Goal: Information Seeking & Learning: Learn about a topic

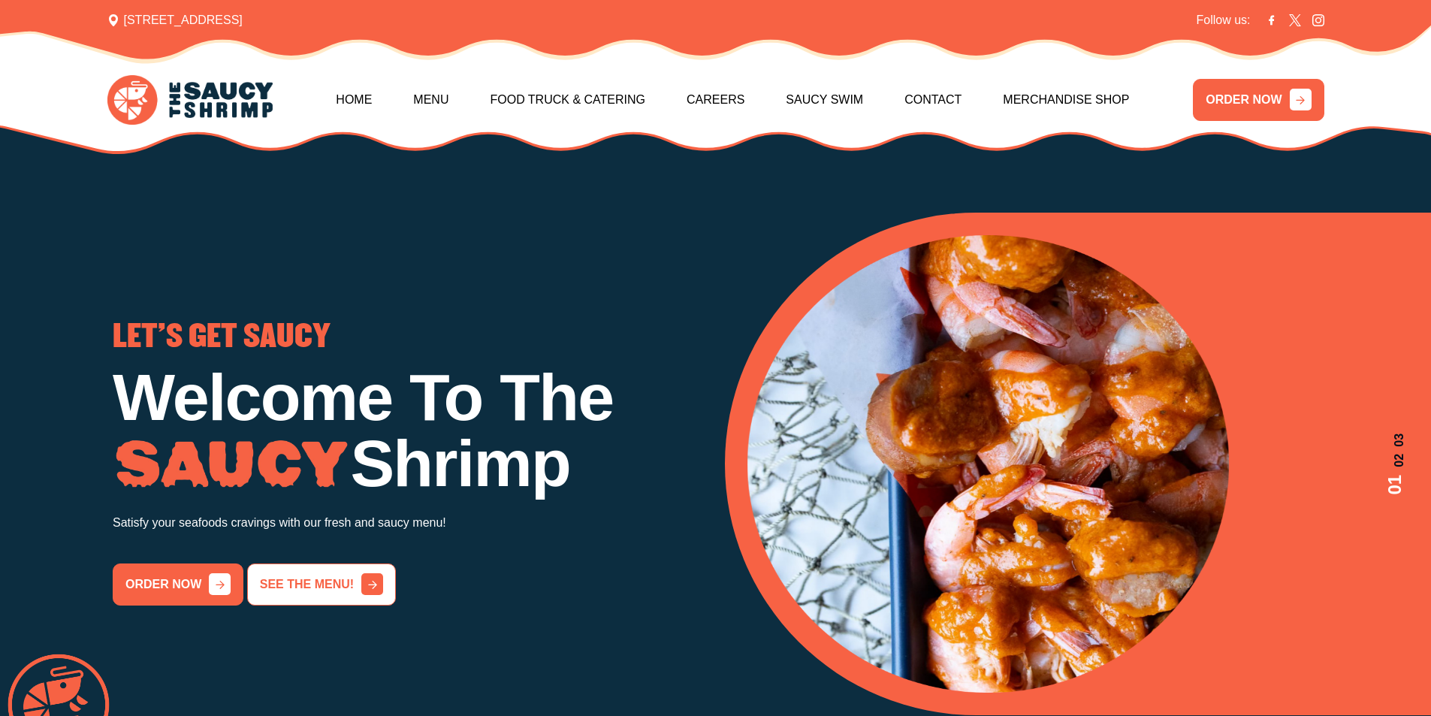
click at [269, 585] on link "See the menu!" at bounding box center [321, 585] width 149 height 42
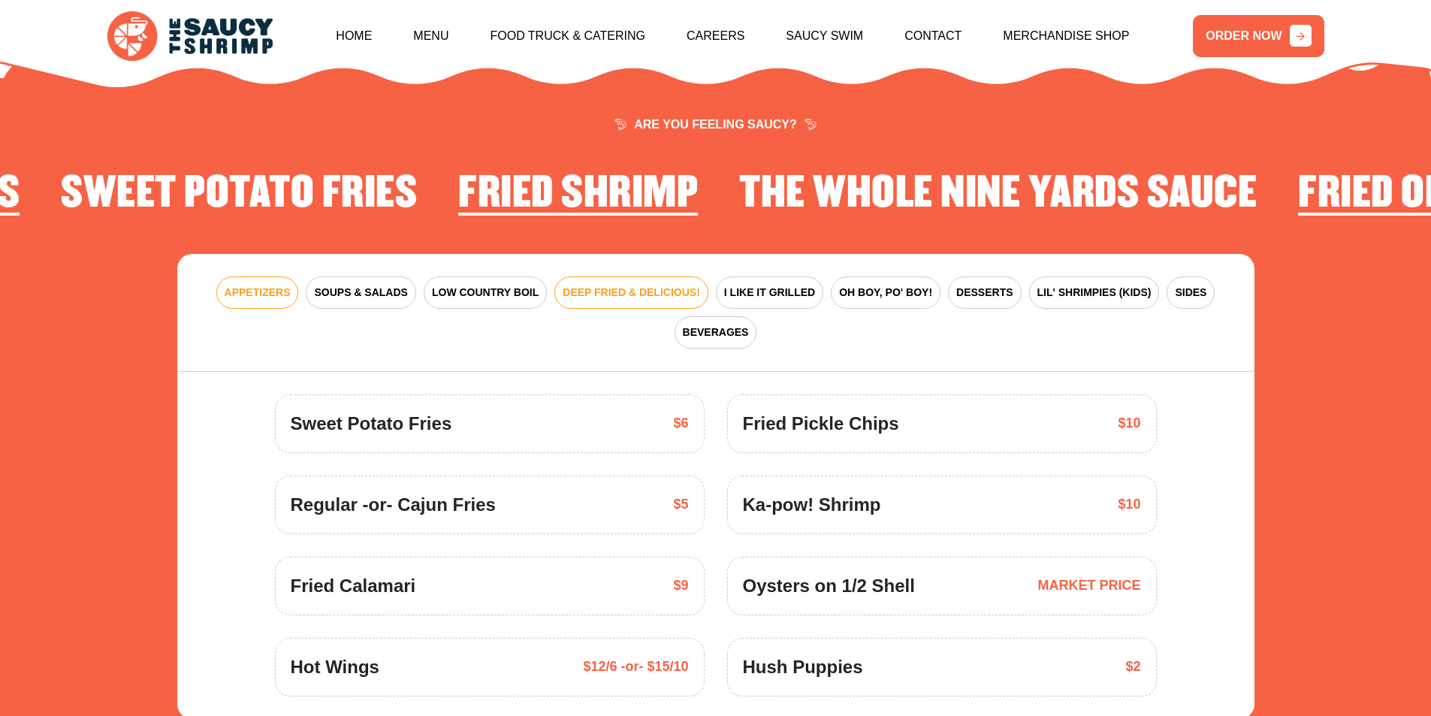
scroll to position [2207, 0]
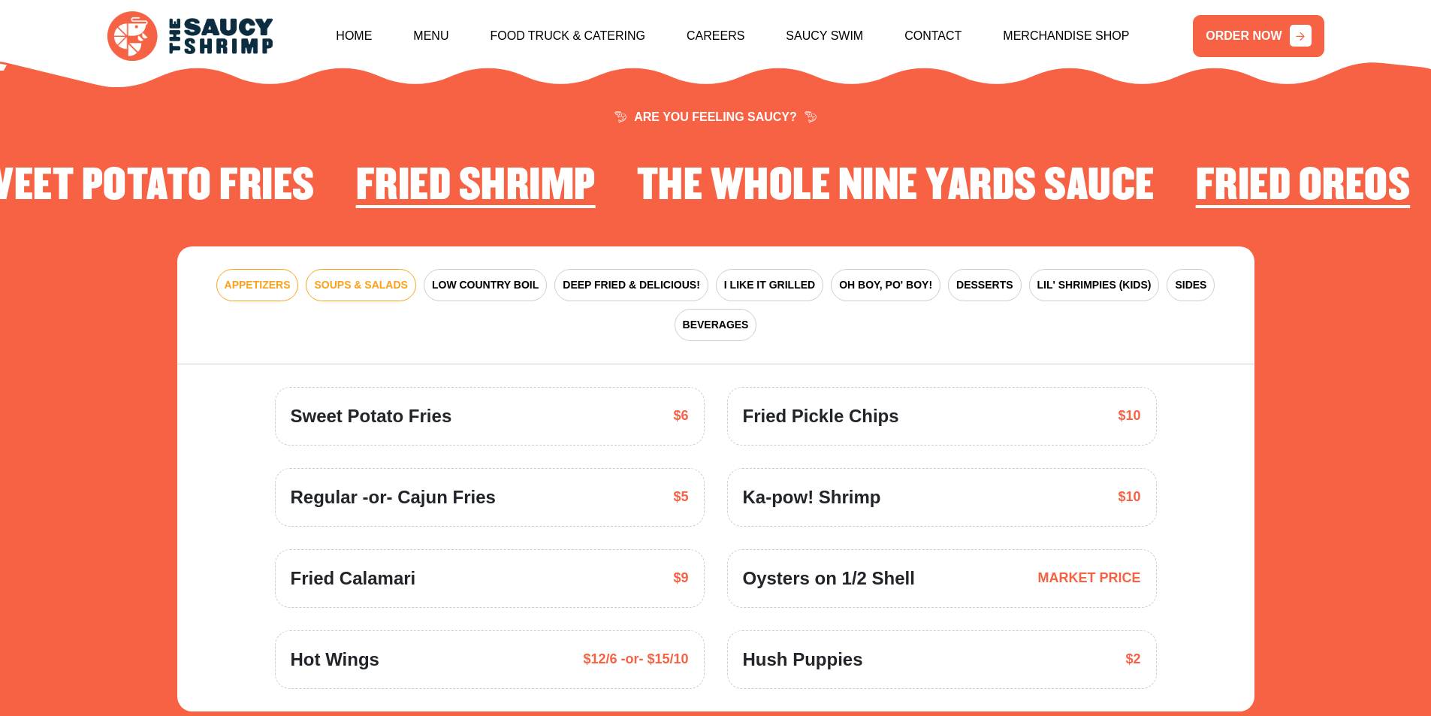
click at [373, 277] on span "SOUPS & SALADS" at bounding box center [360, 285] width 93 height 16
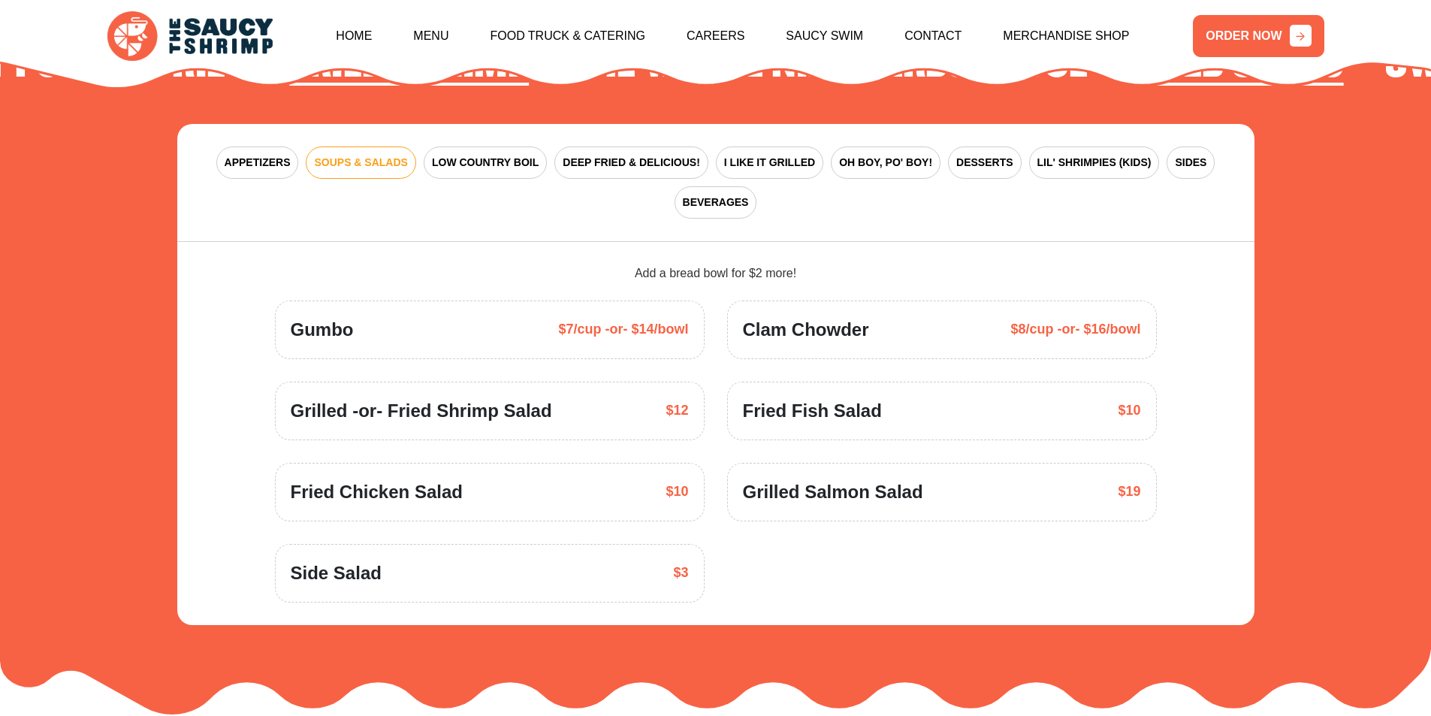
scroll to position [2357, 0]
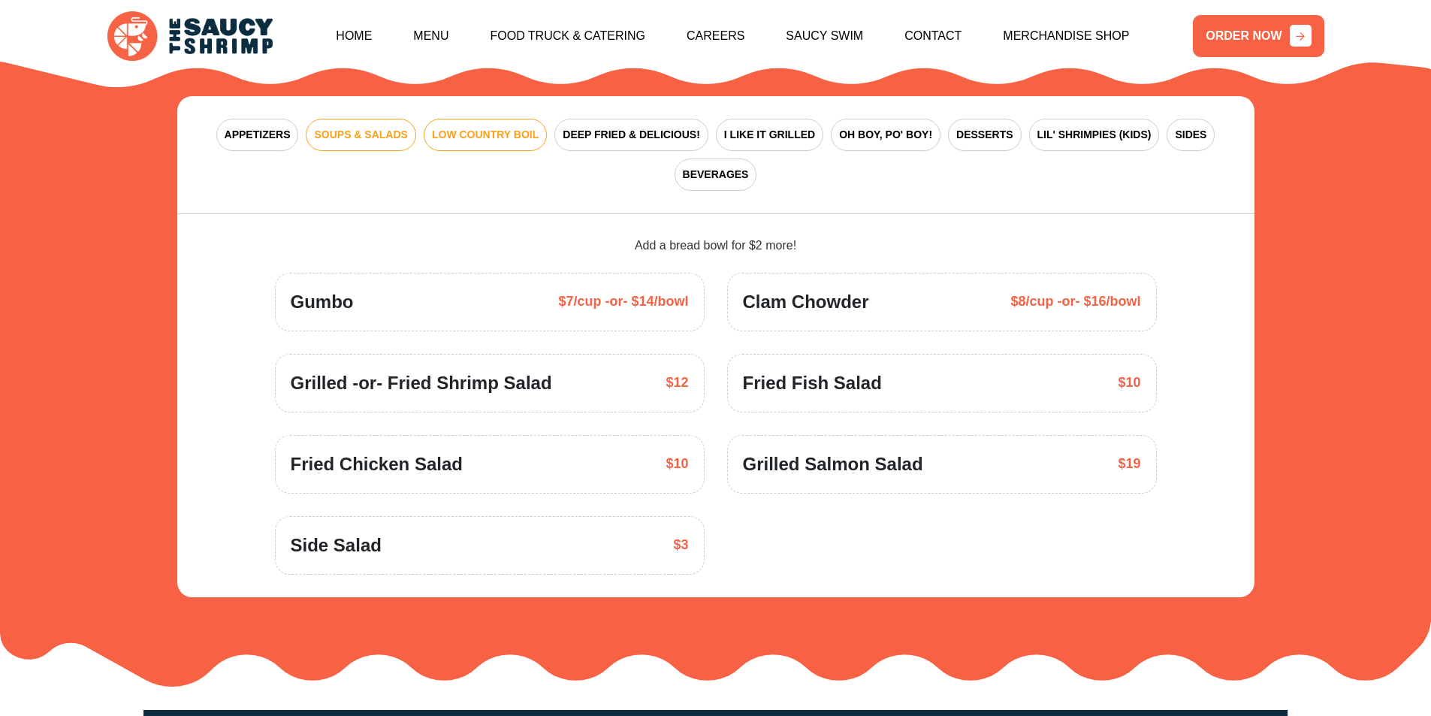
click at [531, 127] on span "LOW COUNTRY BOIL" at bounding box center [485, 135] width 107 height 16
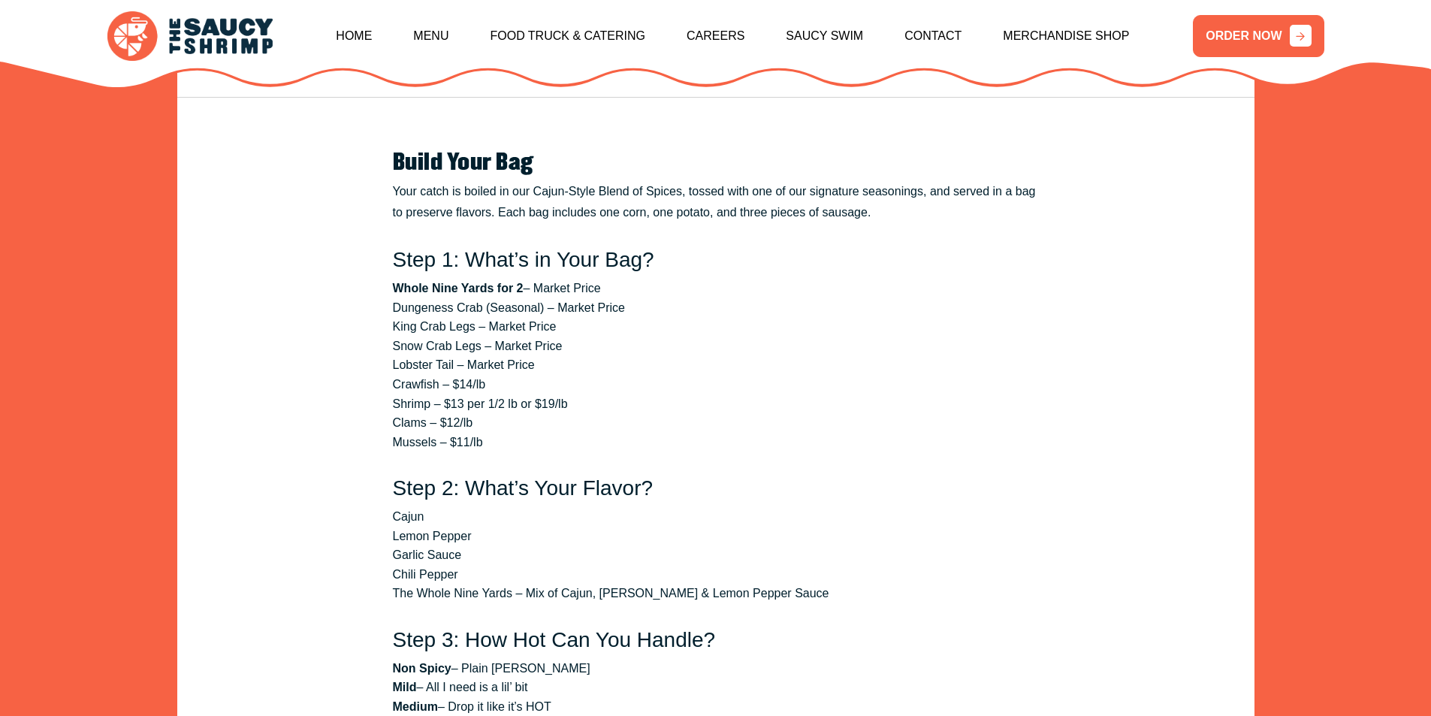
scroll to position [2207, 0]
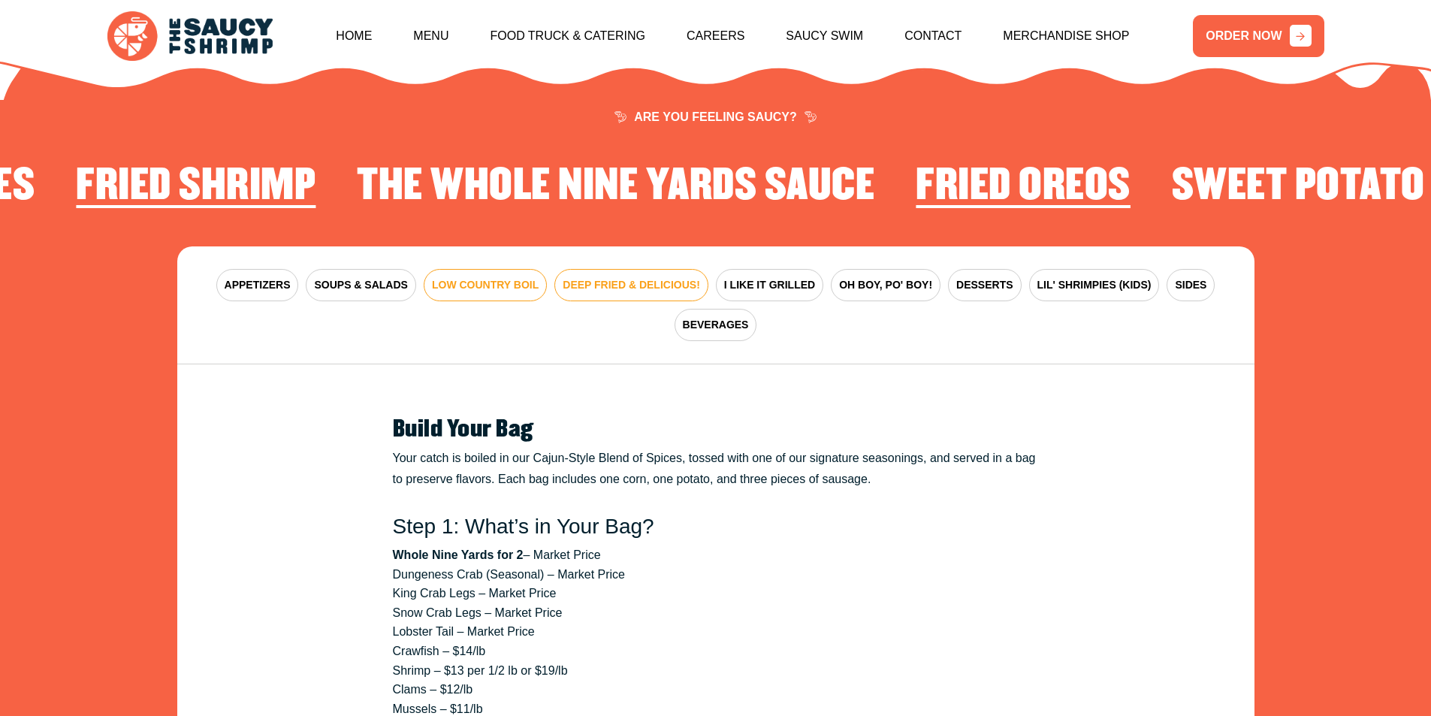
click at [625, 277] on span "DEEP FRIED & DELICIOUS!" at bounding box center [632, 285] width 138 height 16
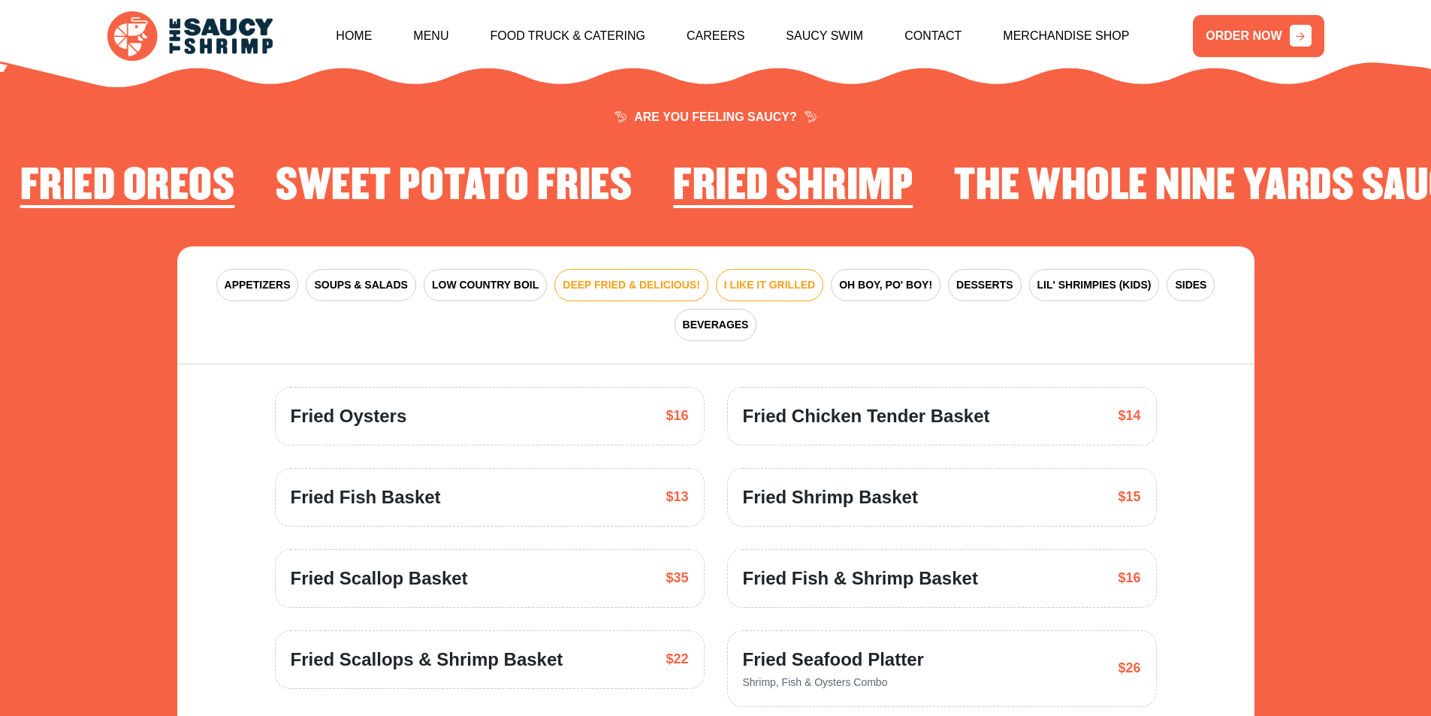
click at [778, 277] on span "I LIKE IT GRILLED" at bounding box center [769, 285] width 91 height 16
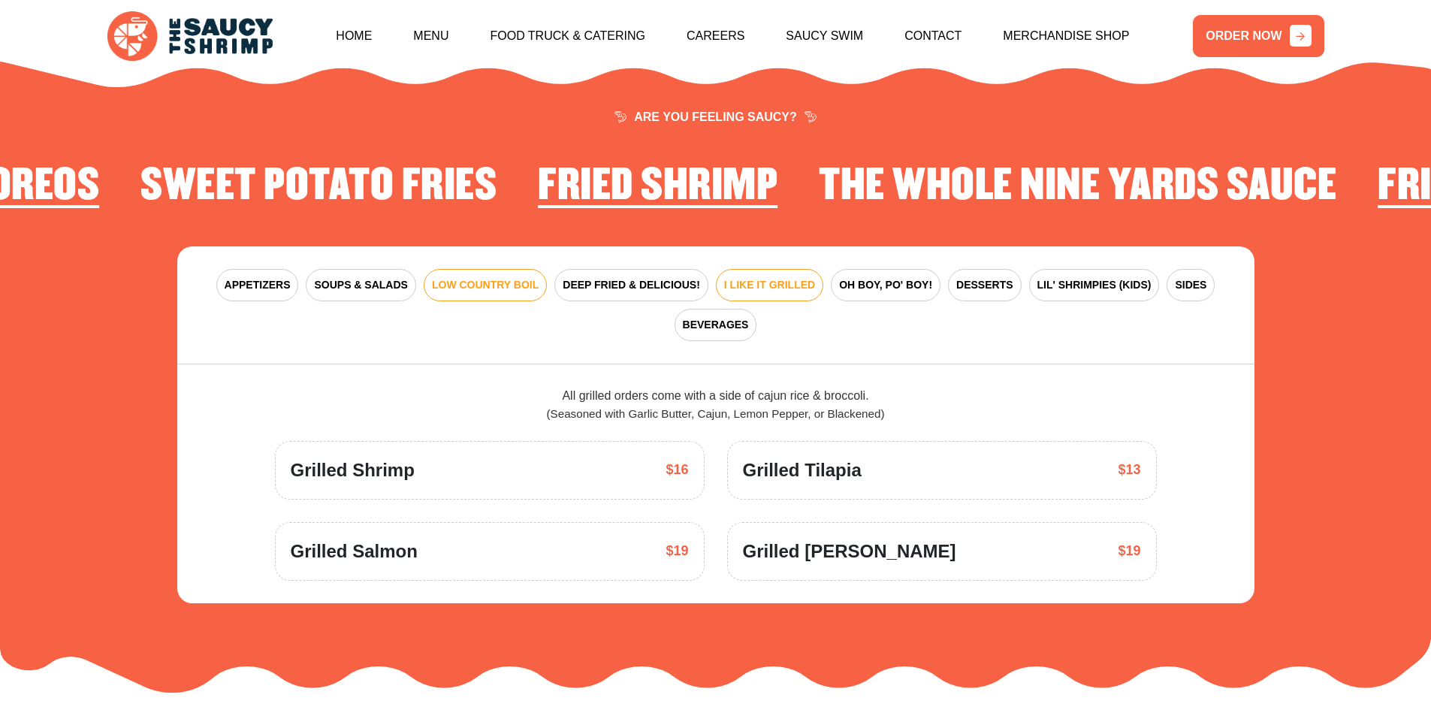
click at [490, 277] on span "LOW COUNTRY BOIL" at bounding box center [485, 285] width 107 height 16
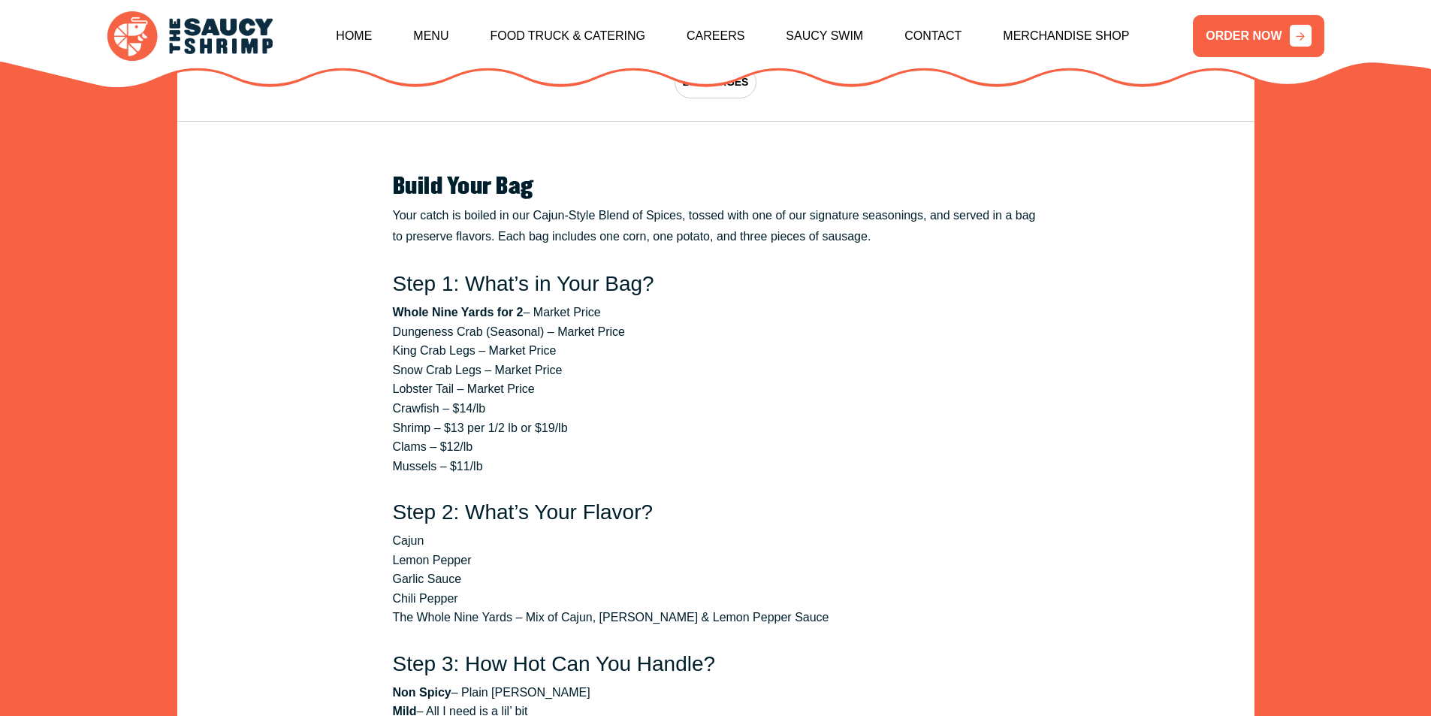
scroll to position [2508, 0]
